Goal: Navigation & Orientation: Find specific page/section

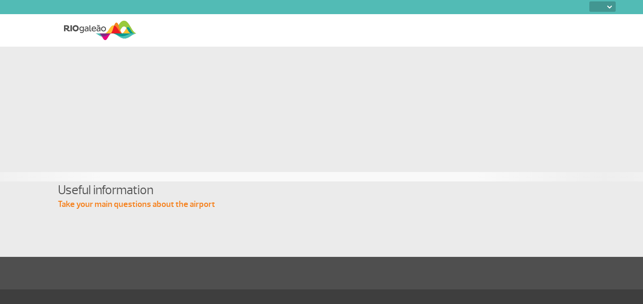
select select
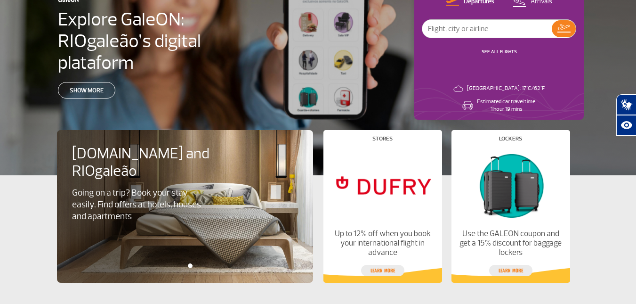
scroll to position [141, 0]
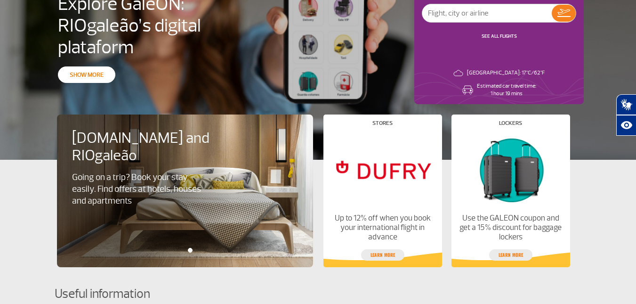
click at [86, 75] on link "Show more" at bounding box center [86, 74] width 57 height 16
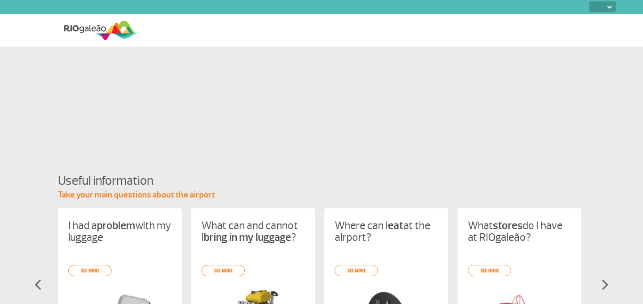
select select
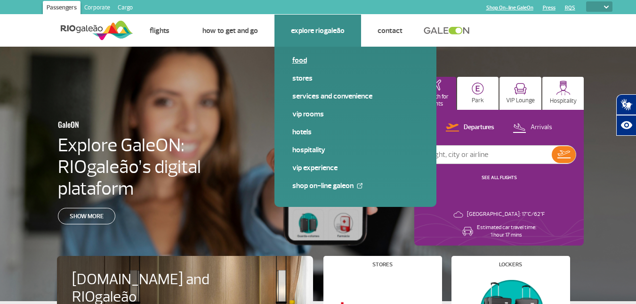
click at [302, 59] on link "Food" at bounding box center [356, 60] width 126 height 10
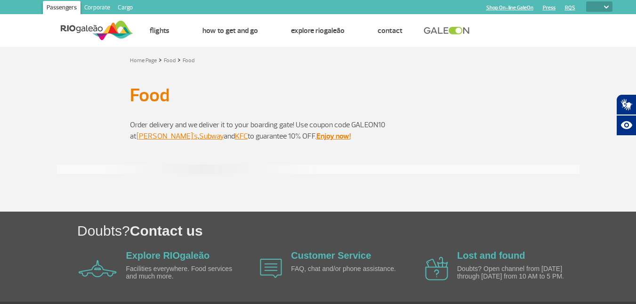
select select
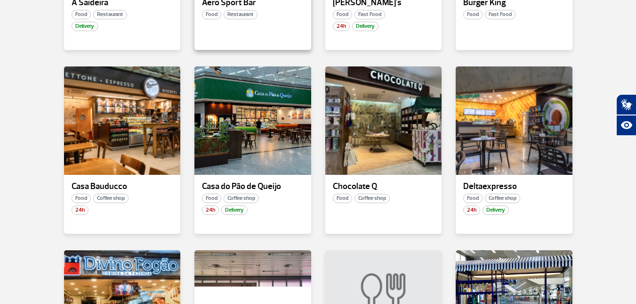
scroll to position [377, 0]
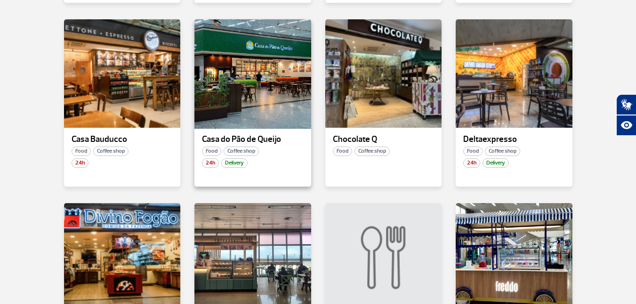
click at [268, 82] on div at bounding box center [253, 73] width 119 height 111
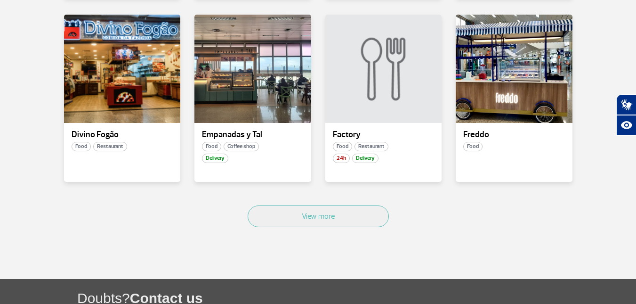
scroll to position [612, 0]
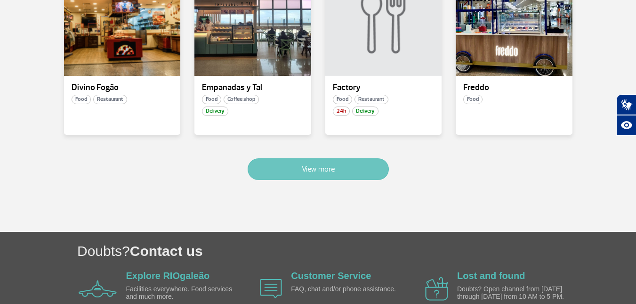
click at [324, 171] on button "View more" at bounding box center [318, 169] width 141 height 22
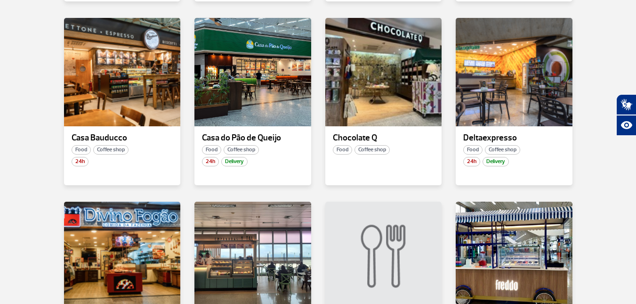
scroll to position [363, 0]
